Goal: Book appointment/travel/reservation

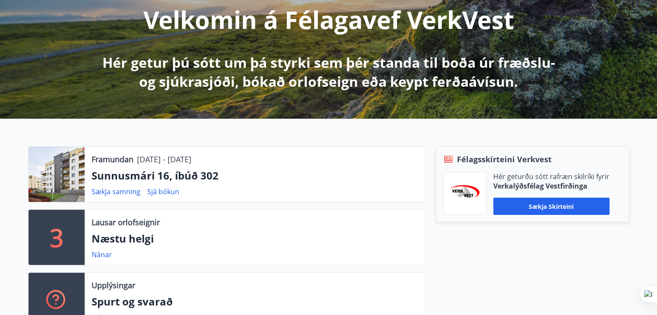
scroll to position [130, 0]
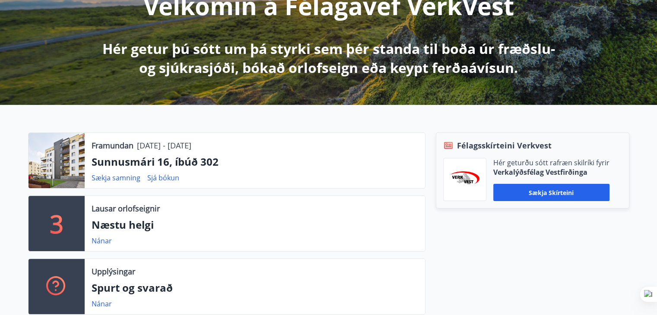
click at [54, 161] on div at bounding box center [57, 160] width 56 height 55
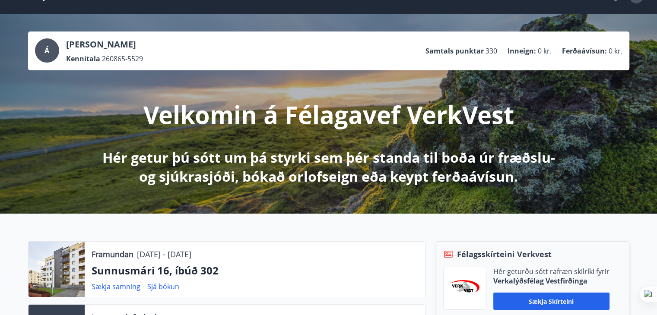
scroll to position [0, 0]
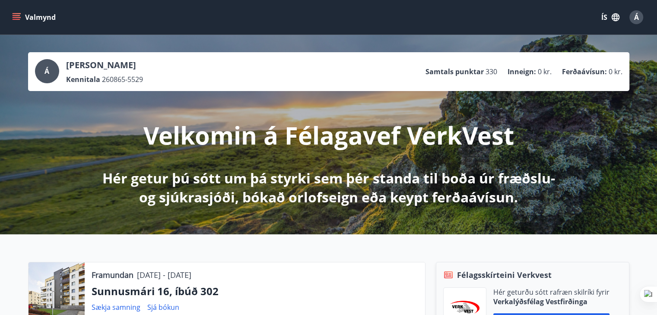
click at [17, 16] on icon "menu" at bounding box center [17, 15] width 8 height 1
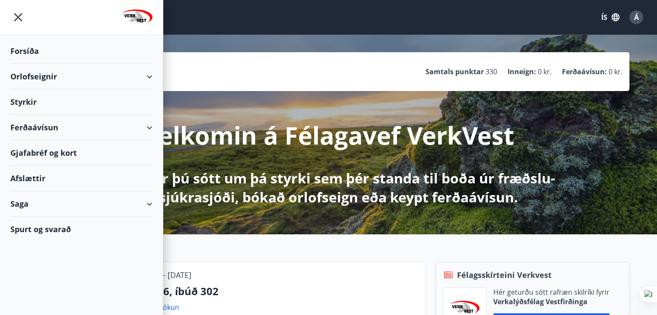
click at [29, 78] on div "Orlofseignir" at bounding box center [81, 76] width 142 height 25
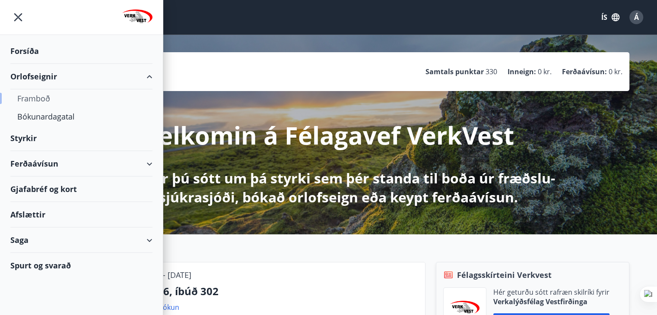
click at [31, 97] on div "Framboð" at bounding box center [81, 98] width 128 height 18
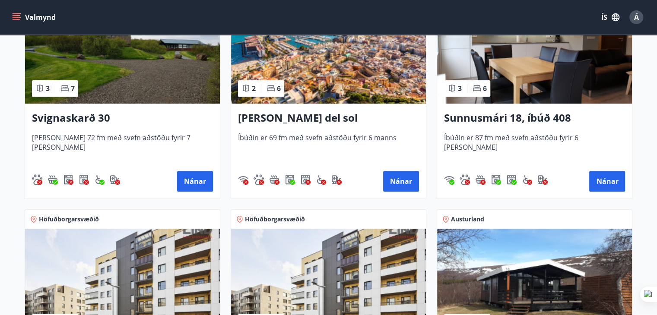
scroll to position [778, 0]
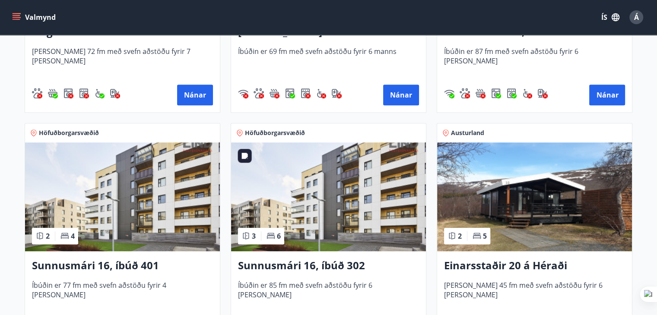
click at [301, 200] on img at bounding box center [328, 197] width 195 height 109
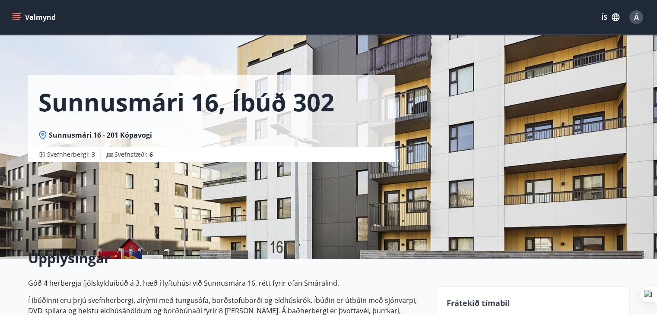
click at [374, 185] on div "Sunnusmári 16, íbúð 302 Sunnusmári 16 - 201 Kópavogi Svefnherbergi : 3 Svefnstæ…" at bounding box center [228, 129] width 401 height 259
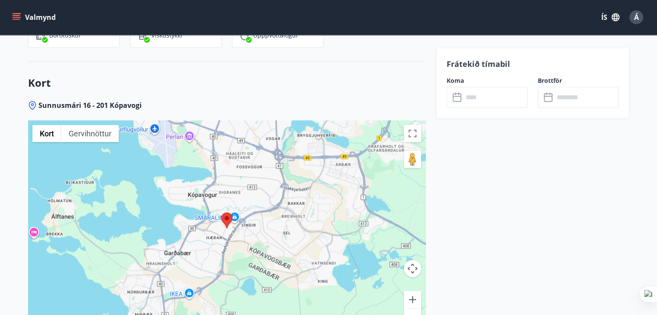
scroll to position [1037, 0]
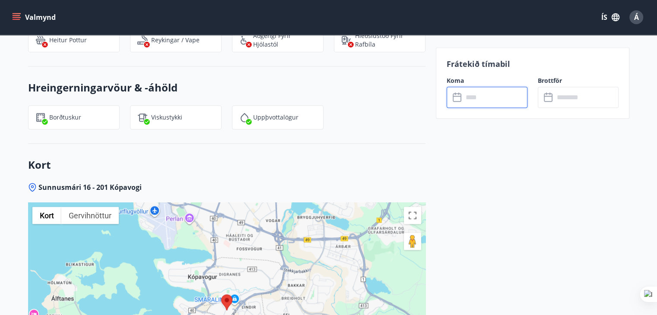
click at [484, 95] on input "text" at bounding box center [495, 97] width 64 height 21
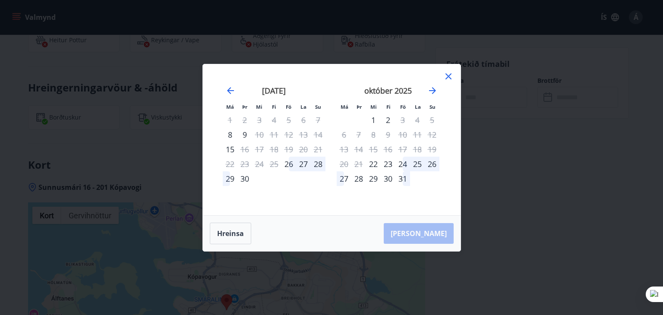
click at [446, 76] on icon at bounding box center [449, 76] width 10 height 10
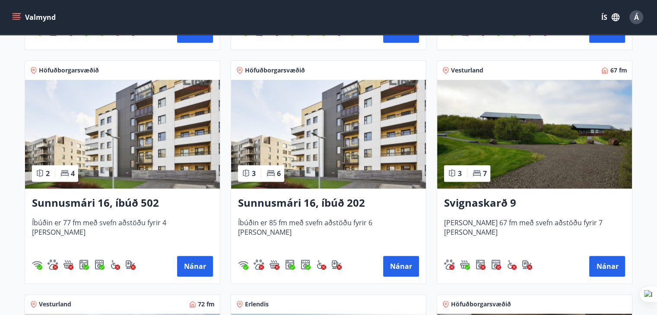
scroll to position [389, 0]
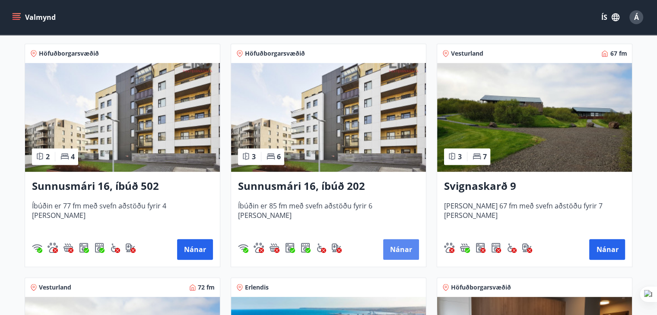
click at [404, 251] on button "Nánar" at bounding box center [401, 249] width 36 height 21
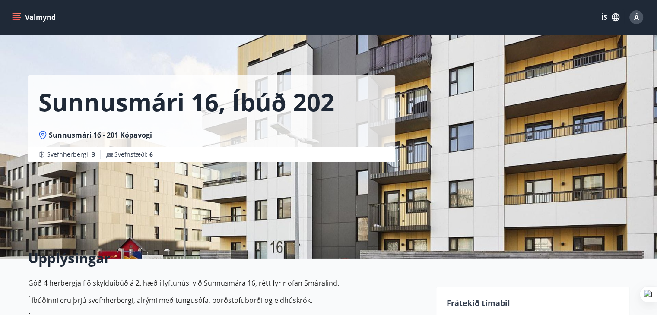
click at [313, 196] on div "Sunnusmári 16, íbúð 202 Sunnusmári 16 - 201 Kópavogi Svefnherbergi : 3 Svefnstæ…" at bounding box center [228, 129] width 401 height 259
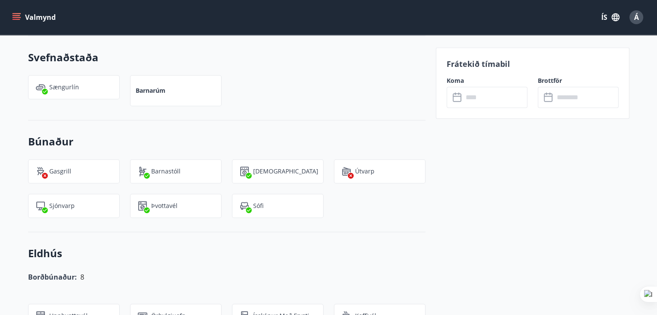
scroll to position [605, 0]
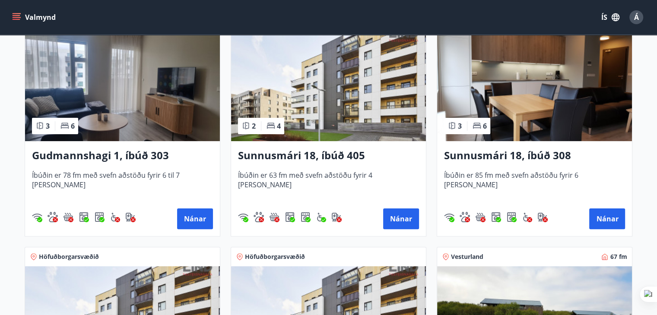
scroll to position [173, 0]
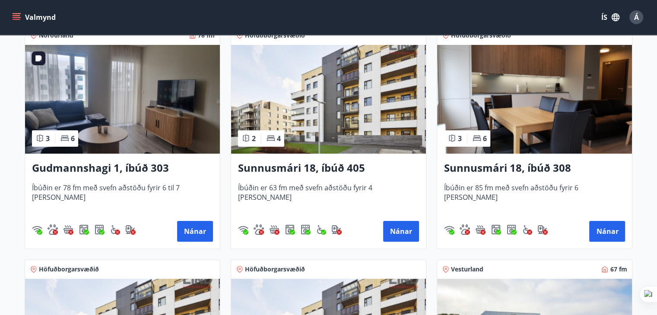
click at [124, 127] on img at bounding box center [122, 99] width 195 height 109
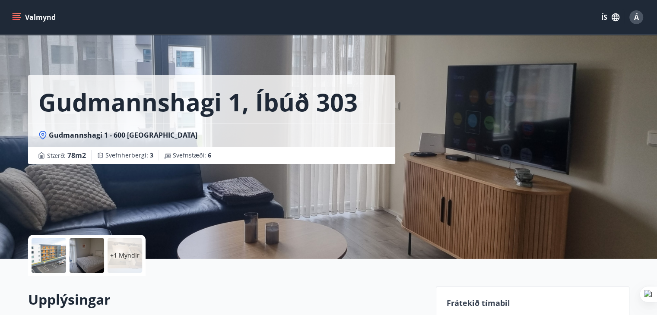
click at [51, 252] on div at bounding box center [49, 255] width 35 height 35
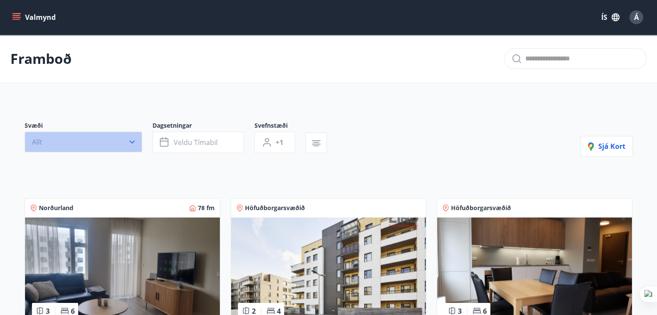
click at [135, 140] on icon "button" at bounding box center [132, 142] width 9 height 9
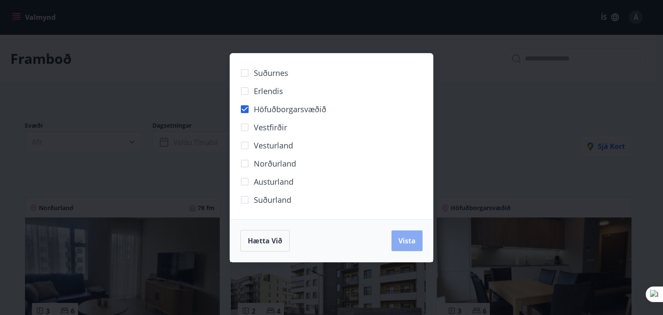
click at [412, 244] on span "Vista" at bounding box center [407, 241] width 17 height 10
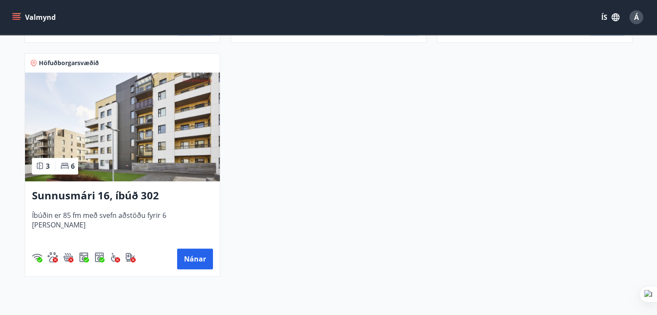
scroll to position [709, 0]
